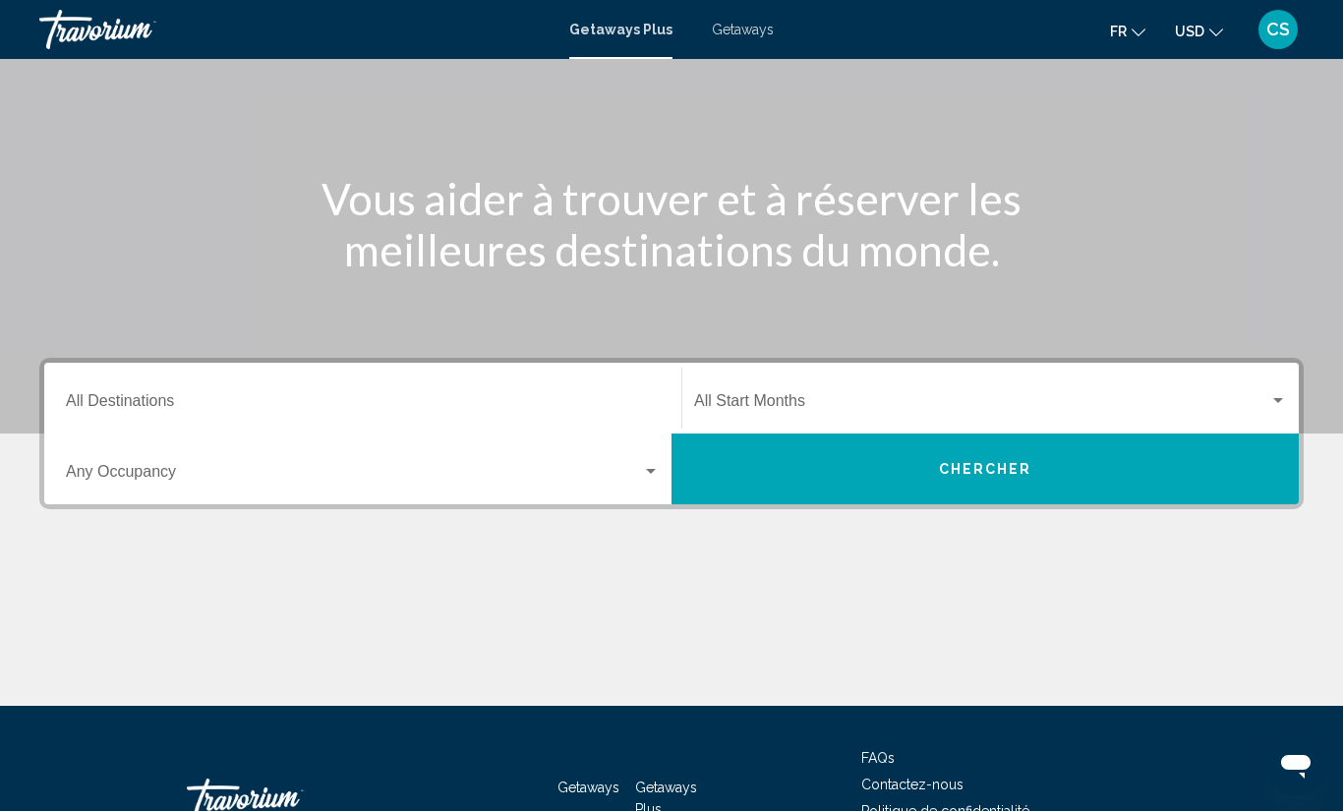
scroll to position [118, 0]
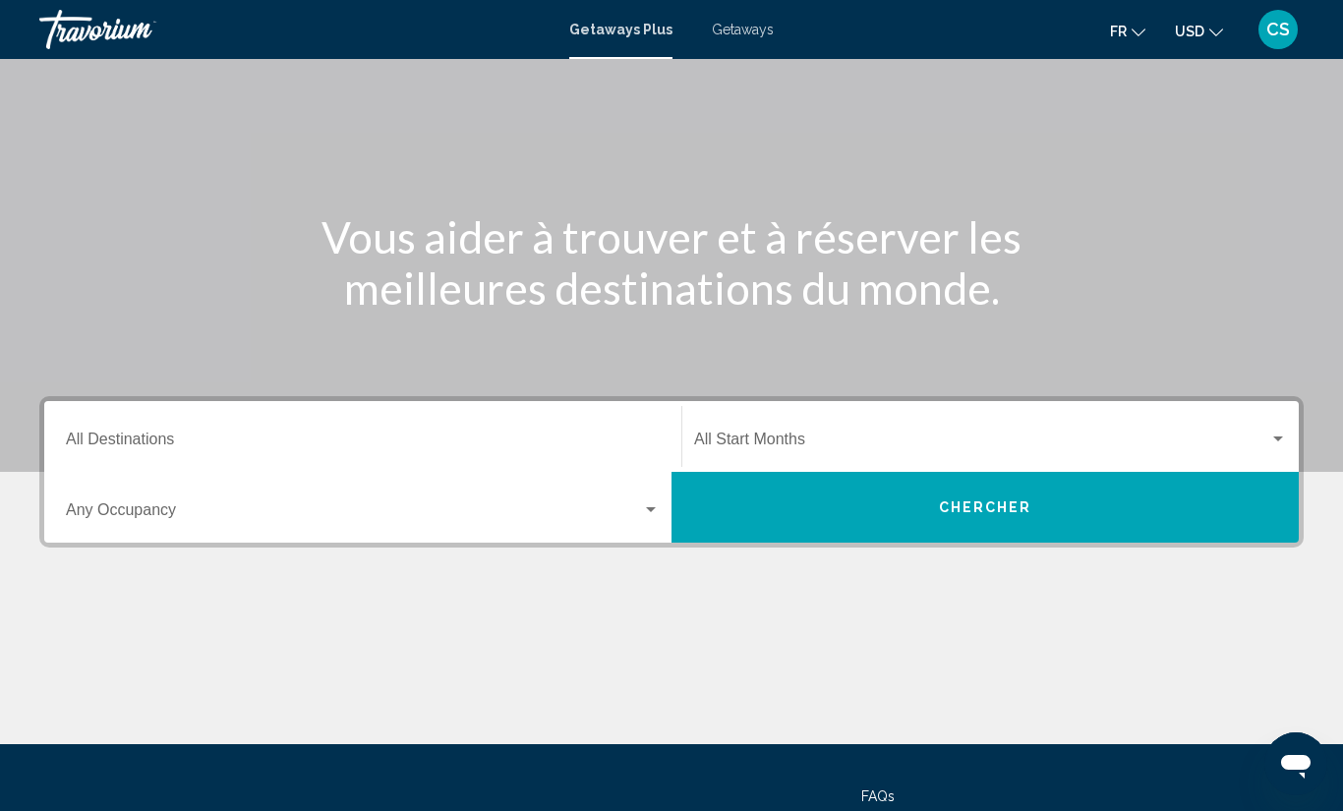
click at [829, 439] on span "Search widget" at bounding box center [981, 444] width 575 height 18
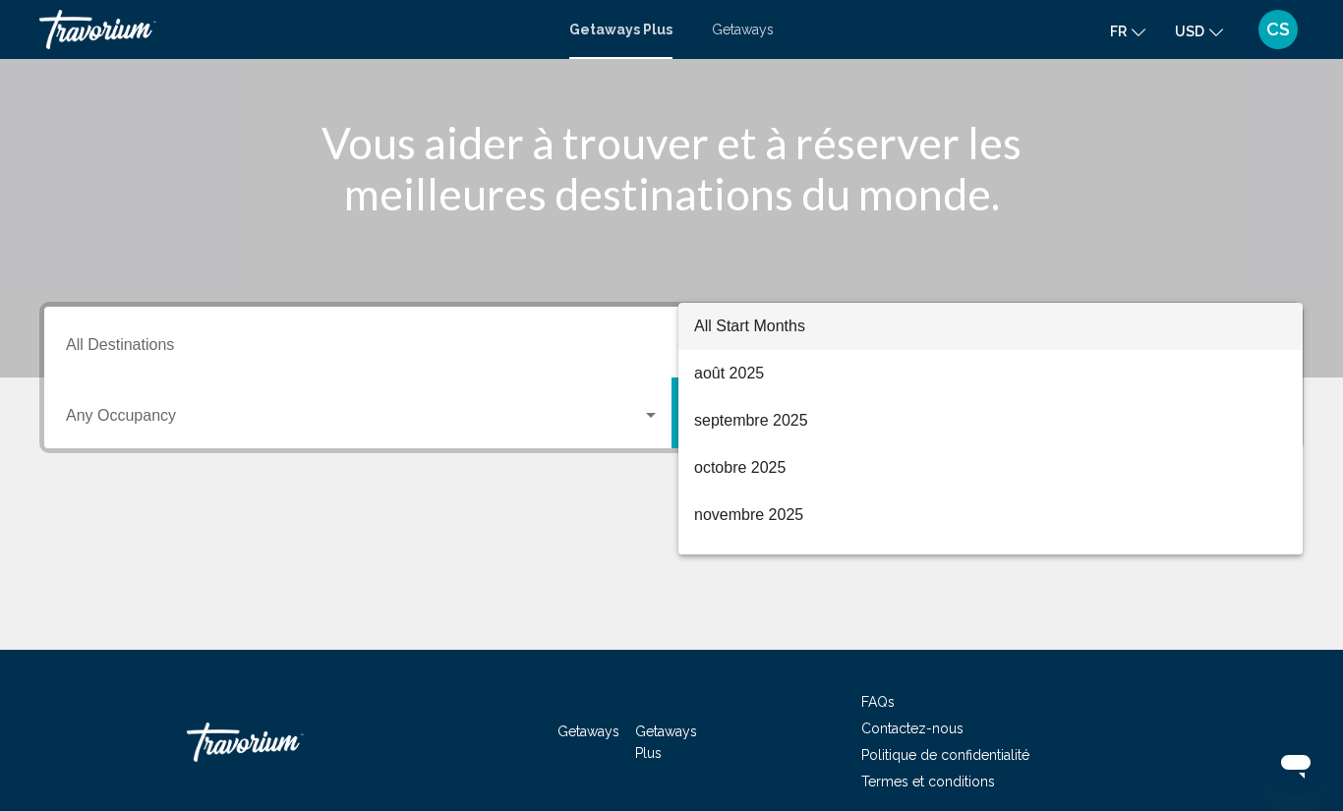
scroll to position [292, 0]
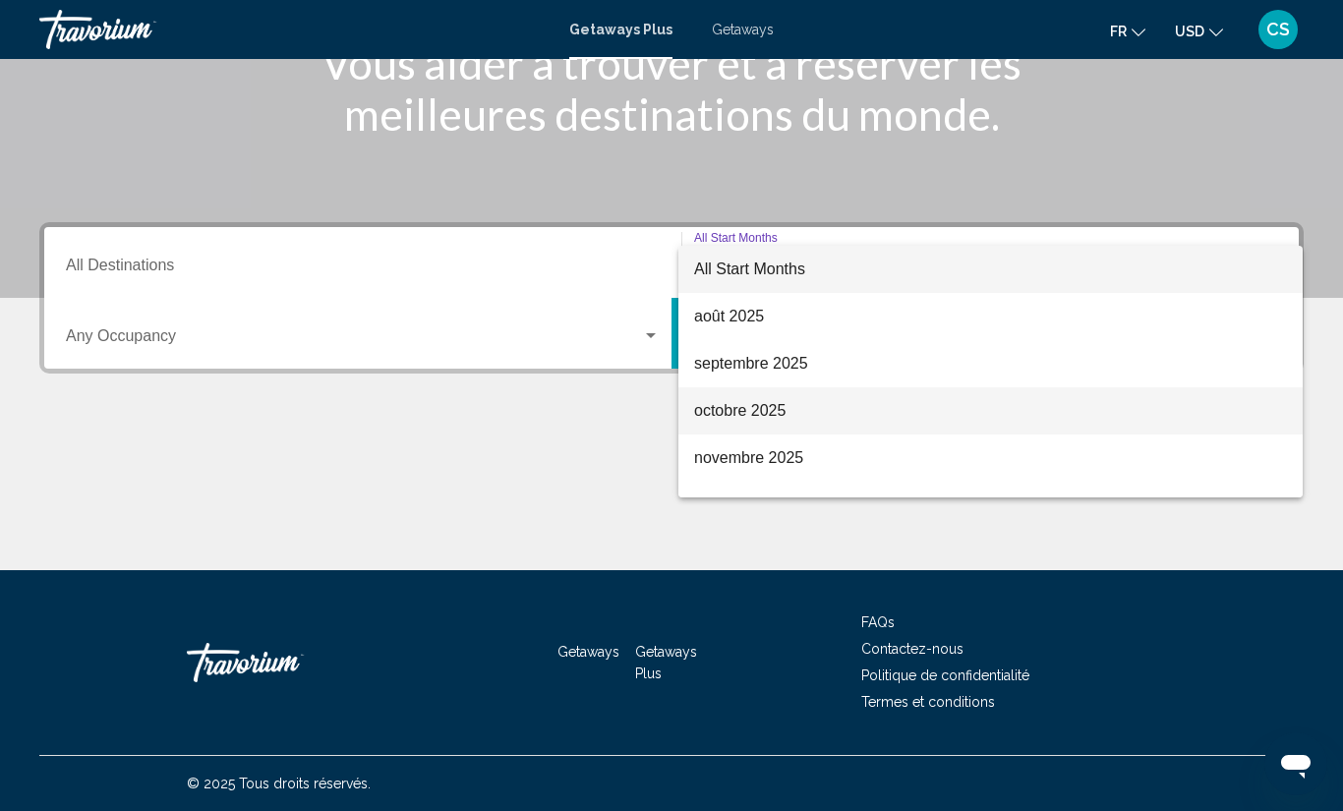
click at [845, 426] on span "octobre 2025" at bounding box center [990, 410] width 593 height 47
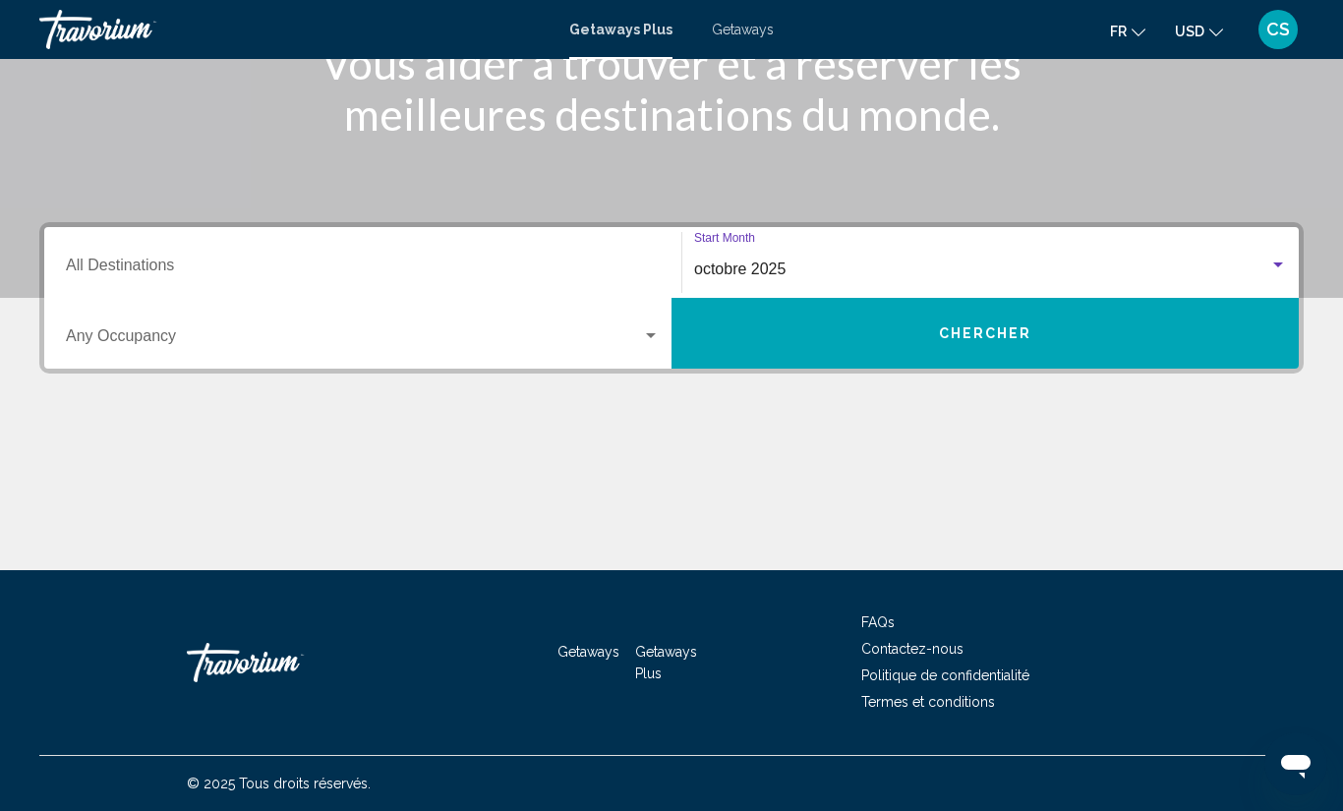
click at [901, 351] on button "Chercher" at bounding box center [985, 333] width 627 height 71
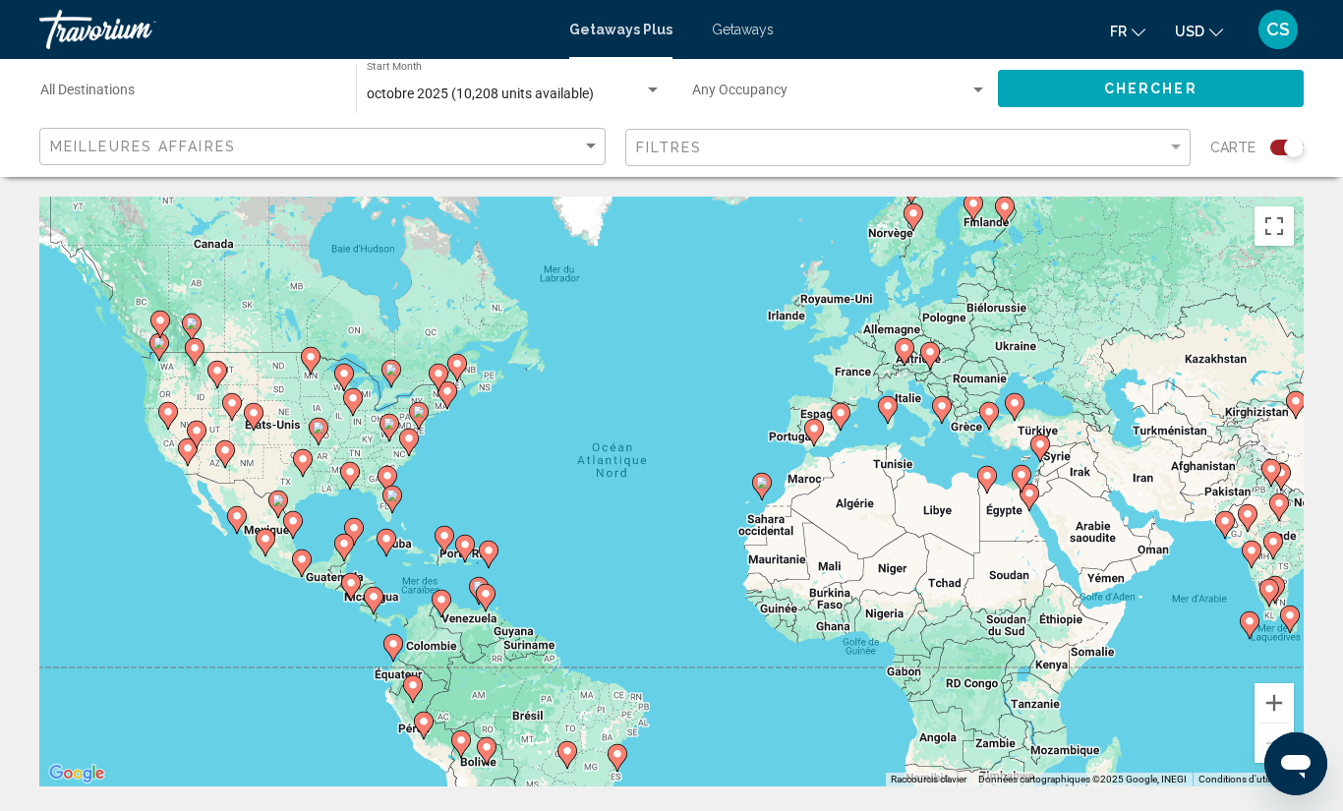
click at [188, 447] on gmp-advanced-marker "Main content" at bounding box center [197, 434] width 20 height 29
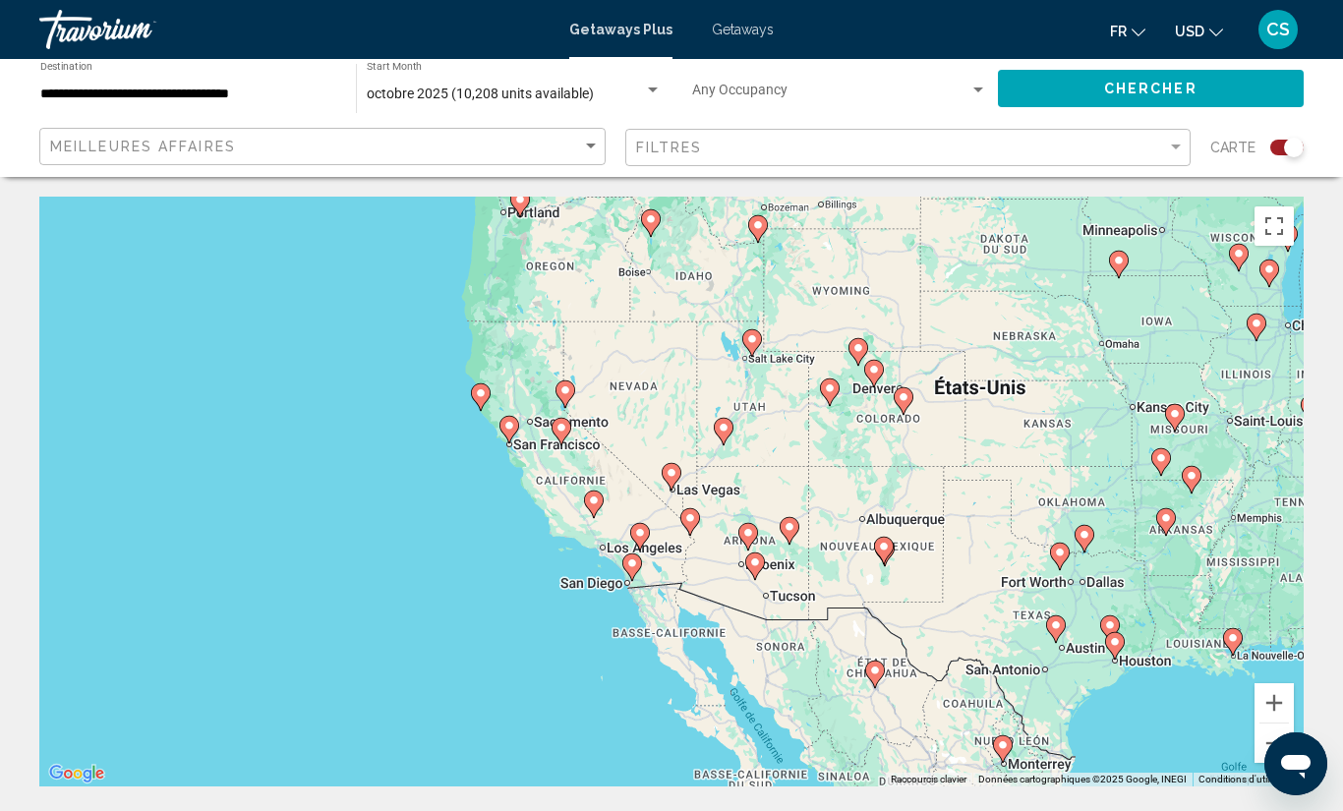
click at [677, 483] on gmp-advanced-marker "Main content" at bounding box center [672, 476] width 20 height 29
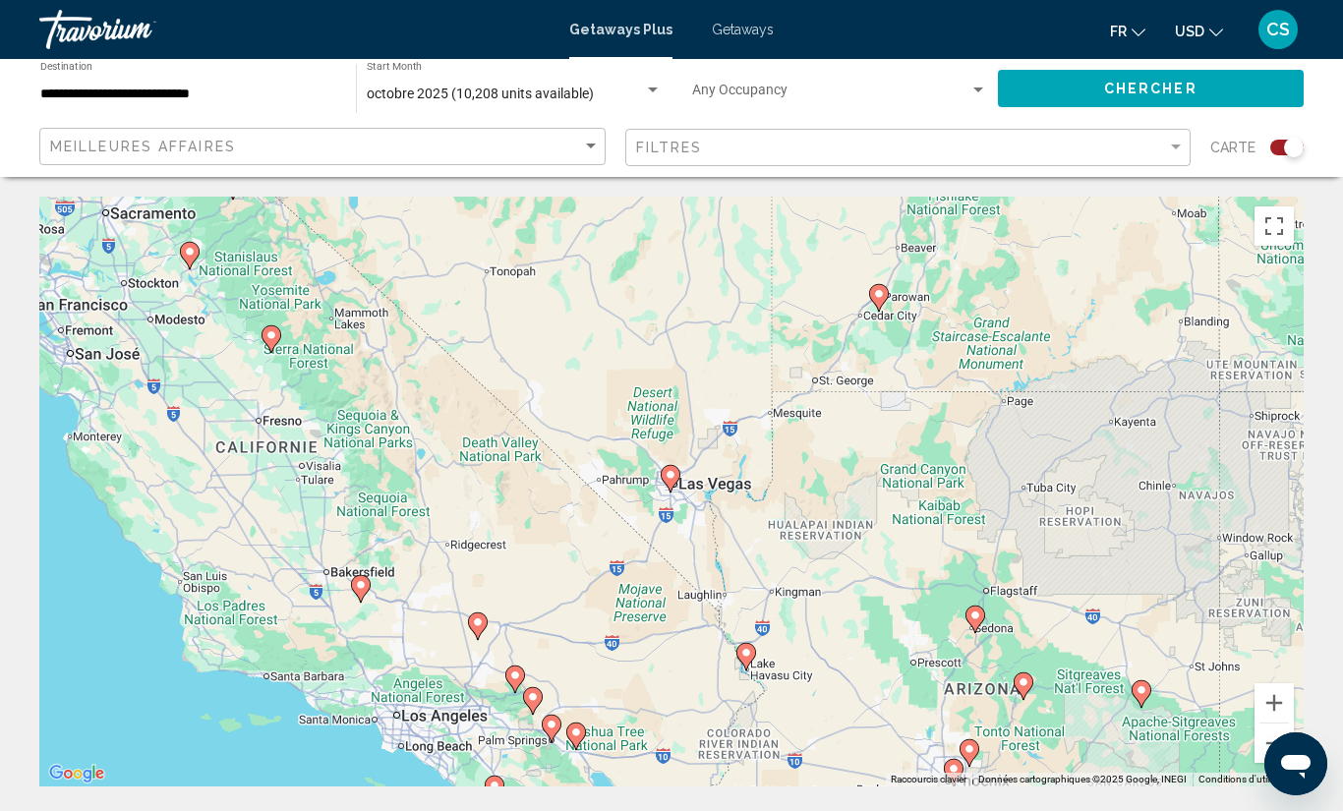
click at [672, 471] on image "Main content" at bounding box center [671, 475] width 12 height 12
type input "**********"
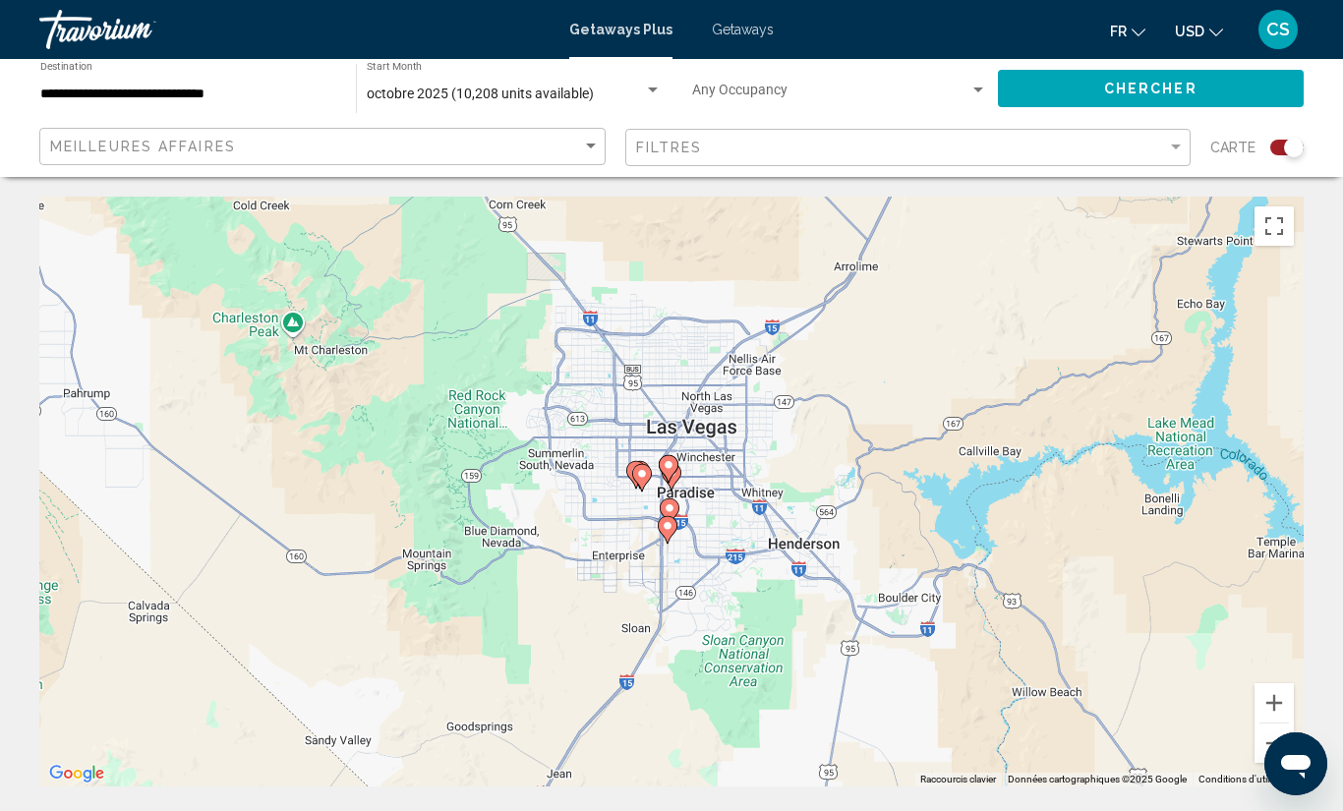
click at [672, 471] on icon "Main content" at bounding box center [669, 469] width 18 height 26
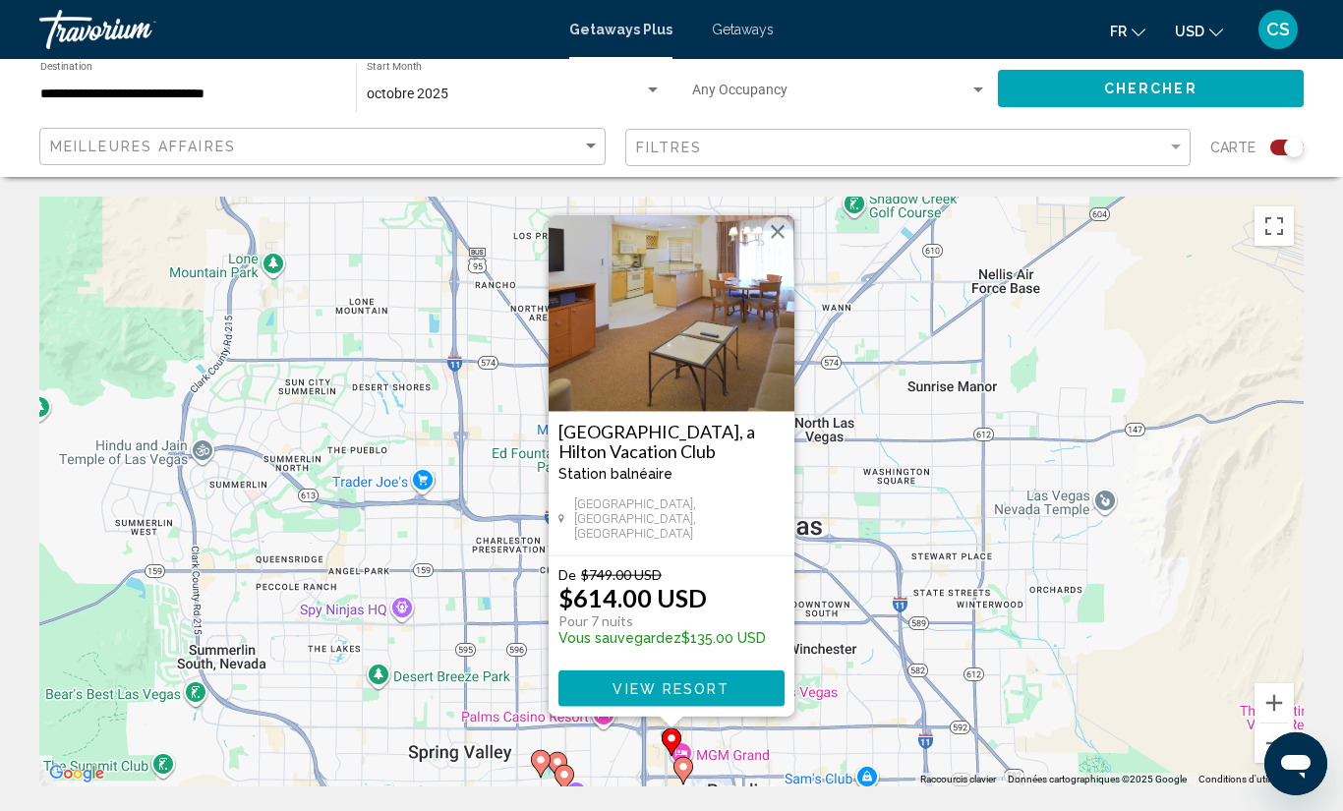
click at [549, 771] on gmp-advanced-marker "Main content" at bounding box center [541, 763] width 20 height 29
